Goal: Check status: Check status

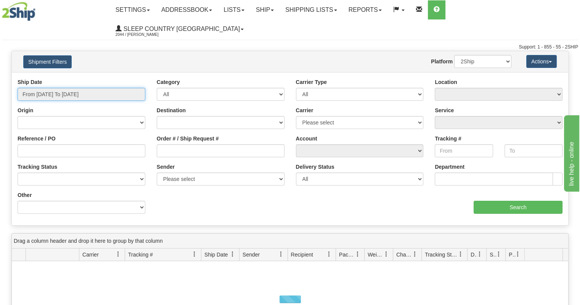
click at [56, 88] on input "From [DATE] To [DATE]" at bounding box center [82, 94] width 128 height 13
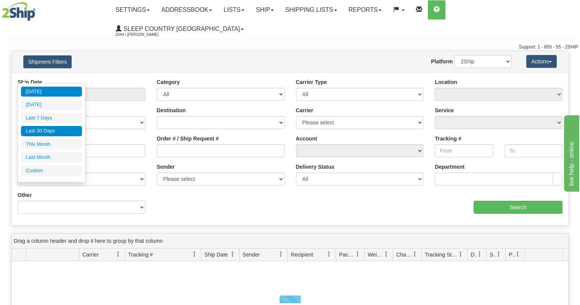
click at [59, 131] on li "Last 30 Days" at bounding box center [51, 131] width 61 height 10
type input "From [DATE] To [DATE]"
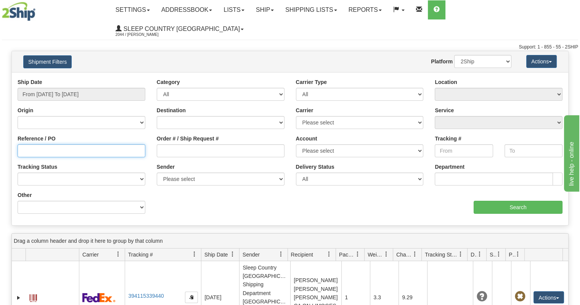
click at [79, 144] on input "Reference / PO" at bounding box center [82, 150] width 128 height 13
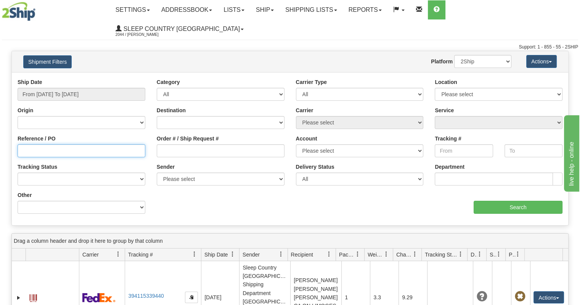
paste input "9000I037872"
type input "9000I037872"
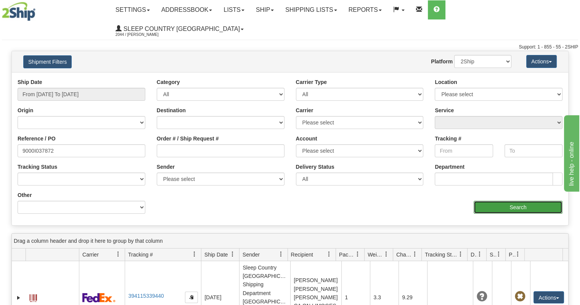
click at [497, 201] on input "Search" at bounding box center [518, 207] width 89 height 13
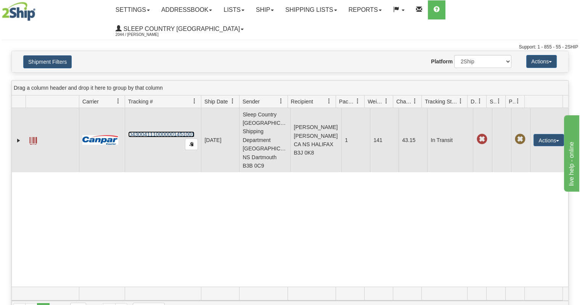
click at [157, 131] on link "D430041110000001451001" at bounding box center [161, 134] width 66 height 6
